Goal: Task Accomplishment & Management: Manage account settings

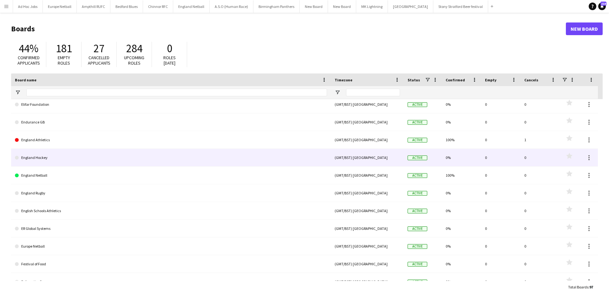
scroll to position [507, 0]
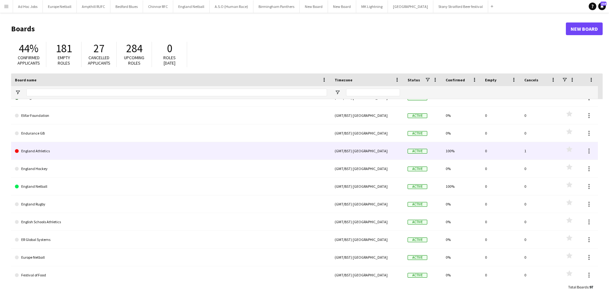
click at [94, 151] on link "England Athletics" at bounding box center [171, 151] width 312 height 18
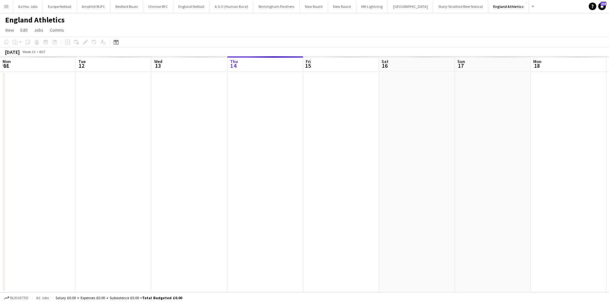
scroll to position [0, 152]
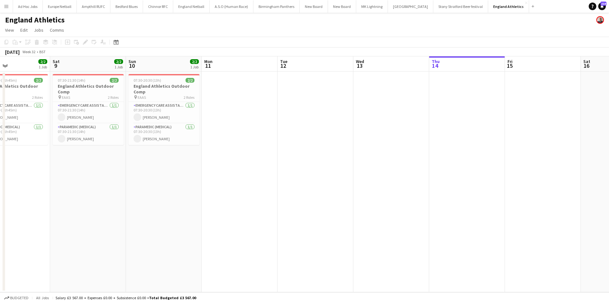
drag, startPoint x: 78, startPoint y: 136, endPoint x: 437, endPoint y: 137, distance: 359.8
click at [437, 137] on app-calendar-viewport "Wed 6 Thu 7 Fri 8 2/2 1 Job Sat 9 2/2 1 Job Sun 10 2/2 1 Job Mon 11 Tue 12 Wed …" at bounding box center [304, 174] width 609 height 236
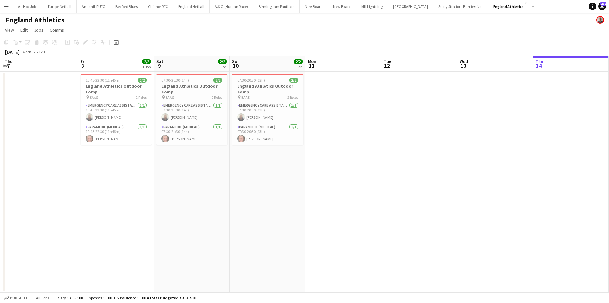
scroll to position [0, 176]
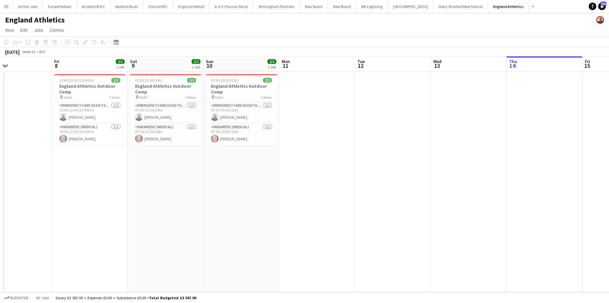
drag, startPoint x: 112, startPoint y: 178, endPoint x: 259, endPoint y: 187, distance: 146.8
click at [259, 187] on app-calendar-viewport "Tue 5 Wed 6 Thu 7 Fri 8 2/2 1 Job Sat 9 2/2 1 Job Sun 10 2/2 1 Job Mon 11 Tue 1…" at bounding box center [304, 174] width 609 height 236
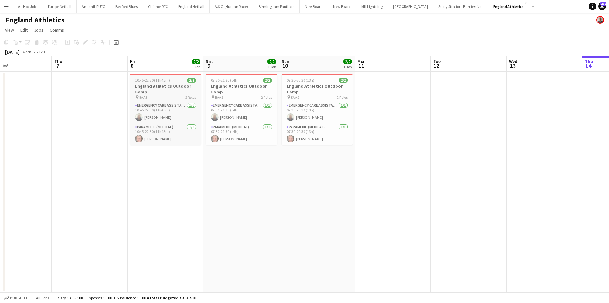
click at [164, 87] on h3 "England Athletics Outdoor Comp" at bounding box center [165, 88] width 71 height 11
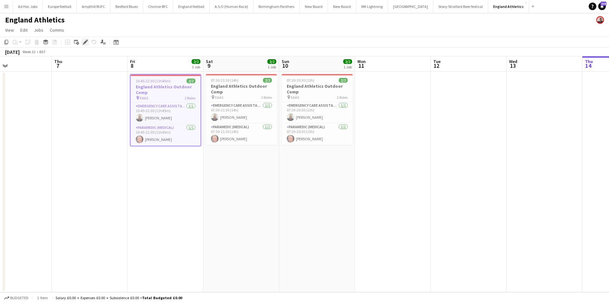
click at [87, 42] on icon "Edit" at bounding box center [85, 42] width 5 height 5
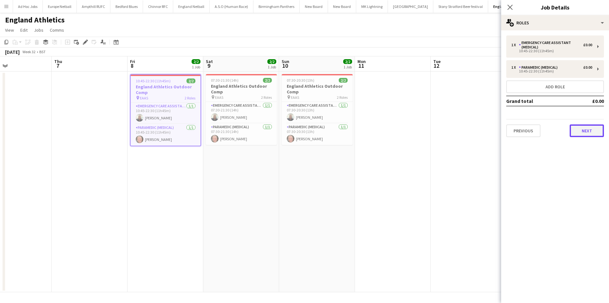
click at [586, 131] on button "Next" at bounding box center [586, 131] width 34 height 13
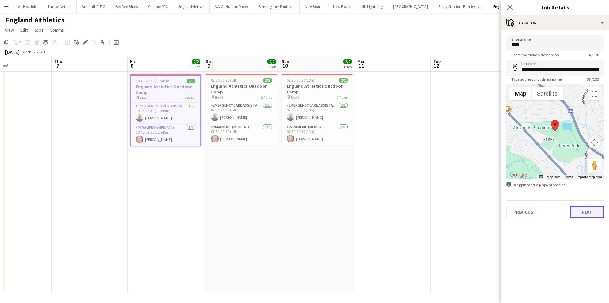
click at [584, 210] on button "Next" at bounding box center [586, 212] width 34 height 13
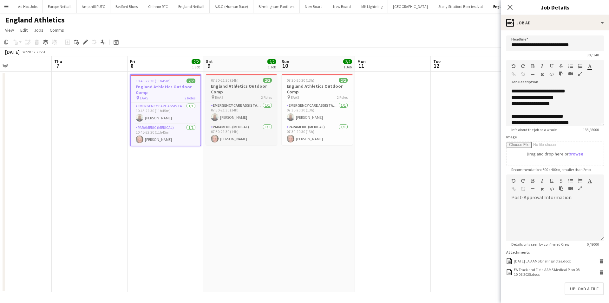
click at [246, 81] on div "07:30-21:30 (14h) 2/2" at bounding box center [241, 80] width 71 height 5
type input "**********"
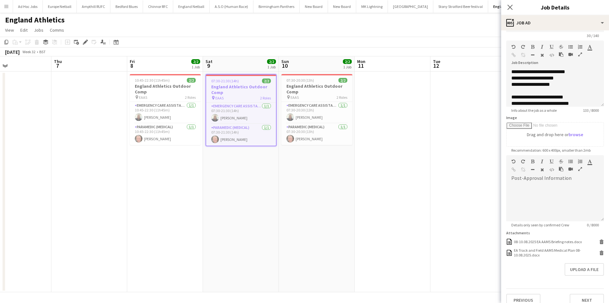
scroll to position [28, 0]
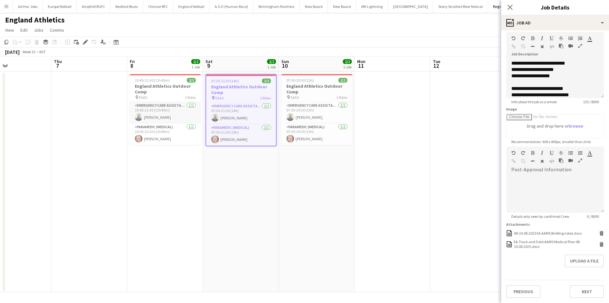
click at [155, 106] on app-card-role "Emergency Care Assistant (Medical) [DATE] 10:45-22:30 (11h45m) [PERSON_NAME]" at bounding box center [165, 113] width 71 height 22
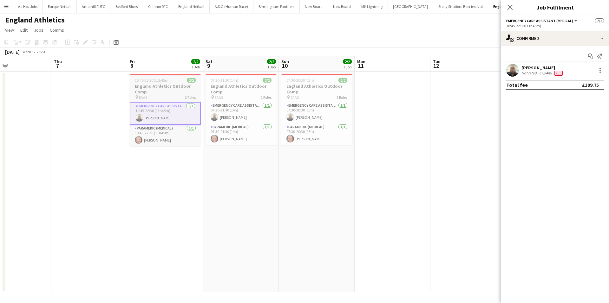
click at [155, 89] on h3 "England Athletics Outdoor Comp" at bounding box center [165, 88] width 71 height 11
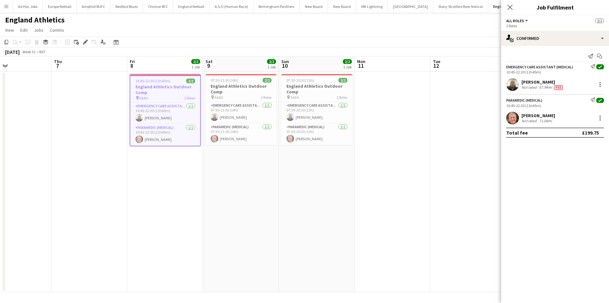
click at [161, 85] on h3 "England Athletics Outdoor Comp" at bounding box center [165, 89] width 70 height 11
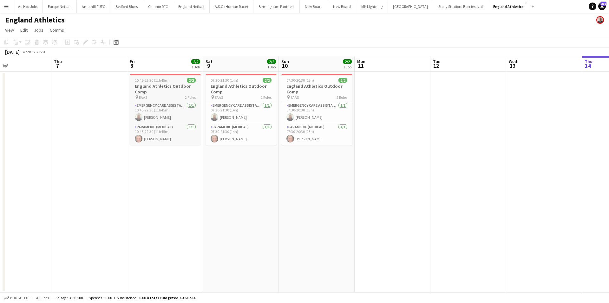
click at [155, 86] on h3 "England Athletics Outdoor Comp" at bounding box center [165, 88] width 71 height 11
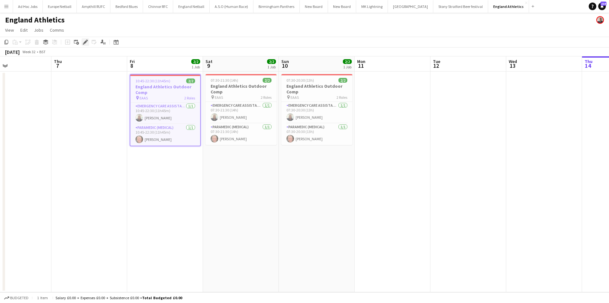
click at [86, 42] on icon at bounding box center [84, 42] width 3 height 3
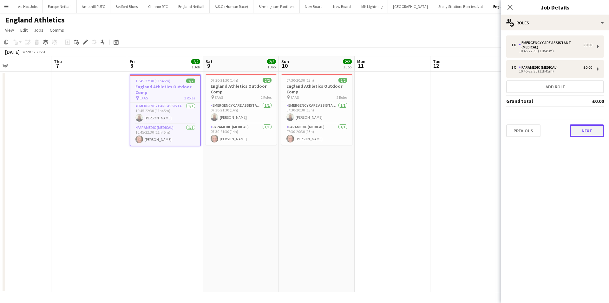
click at [579, 131] on button "Next" at bounding box center [586, 131] width 34 height 13
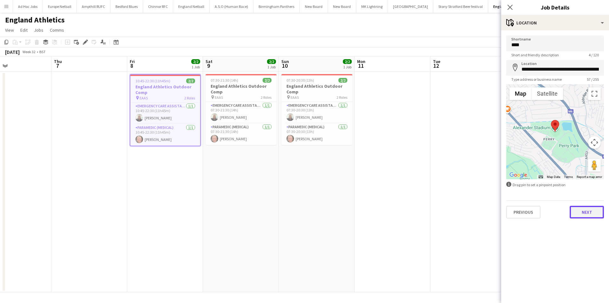
click at [585, 217] on button "Next" at bounding box center [586, 212] width 34 height 13
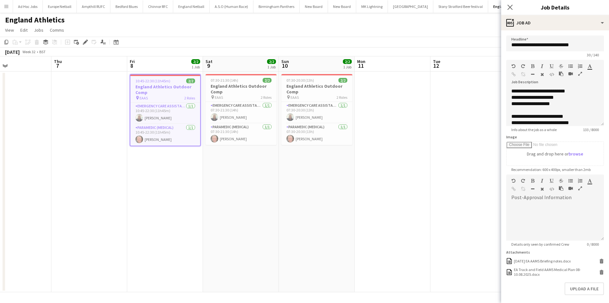
scroll to position [20, 0]
click at [294, 85] on h3 "England Athletics Outdoor Comp" at bounding box center [316, 88] width 71 height 11
type input "**********"
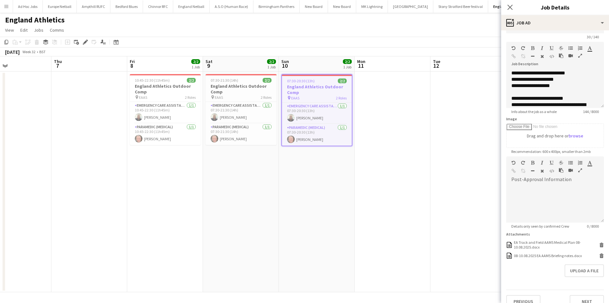
scroll to position [28, 0]
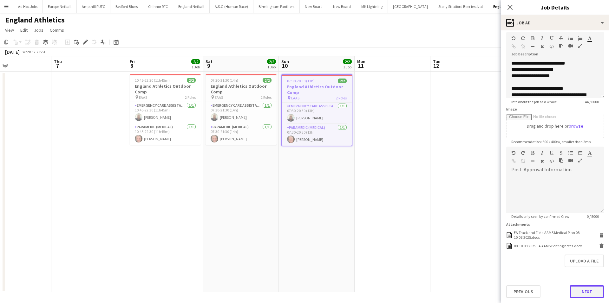
click at [588, 290] on button "Next" at bounding box center [586, 292] width 34 height 13
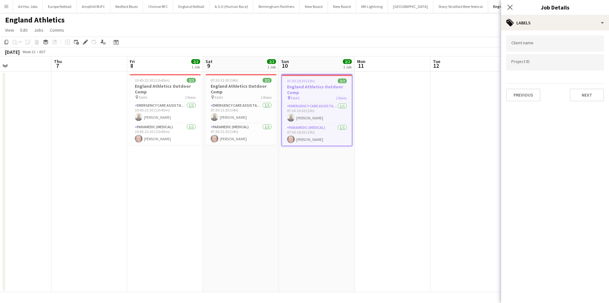
scroll to position [0, 0]
click at [527, 98] on button "Previous" at bounding box center [523, 95] width 34 height 13
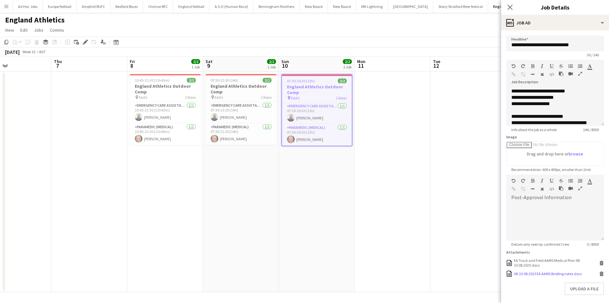
click at [528, 273] on div "08-10.08.2025 EA AAMS Briefing notes.docx" at bounding box center [548, 274] width 68 height 5
click at [162, 83] on h3 "England Athletics Outdoor Comp" at bounding box center [165, 88] width 71 height 11
